Goal: Task Accomplishment & Management: Use online tool/utility

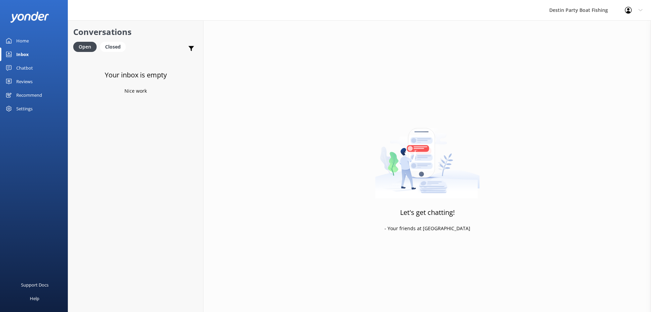
click at [24, 55] on div "Inbox" at bounding box center [22, 54] width 13 height 14
click at [31, 67] on div "Chatbot" at bounding box center [24, 68] width 17 height 14
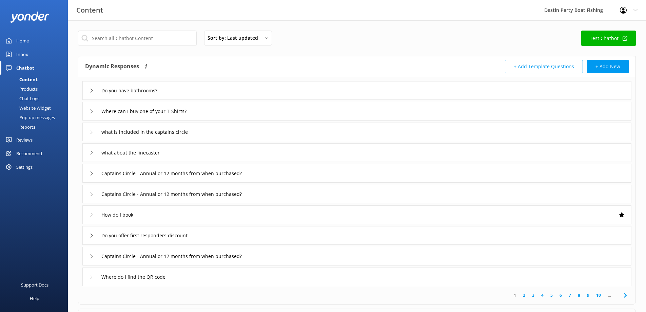
click at [30, 52] on link "Inbox" at bounding box center [34, 54] width 68 height 14
